Goal: Book appointment/travel/reservation

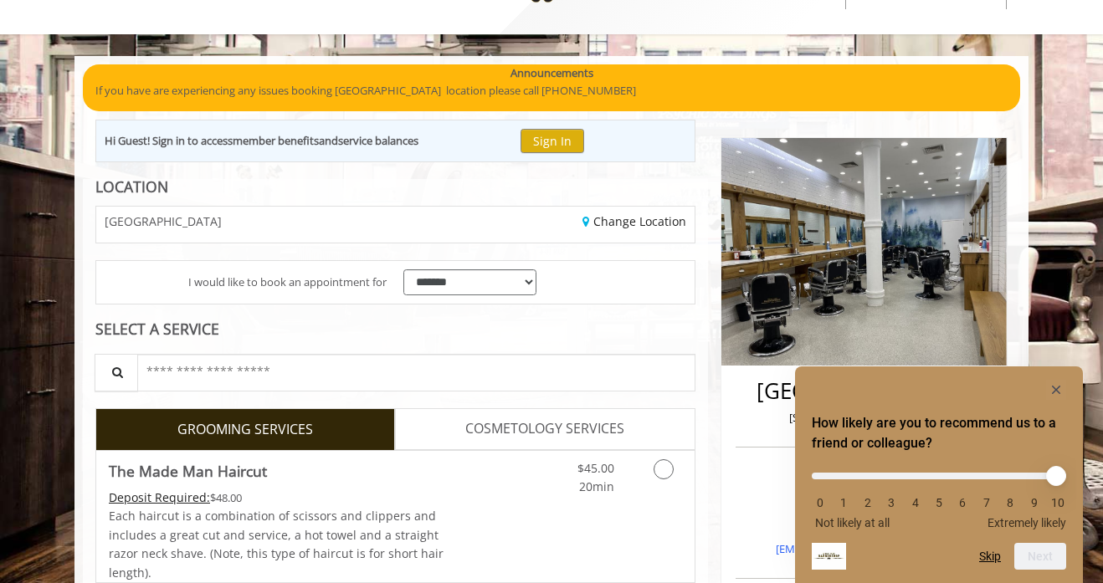
scroll to position [195, 0]
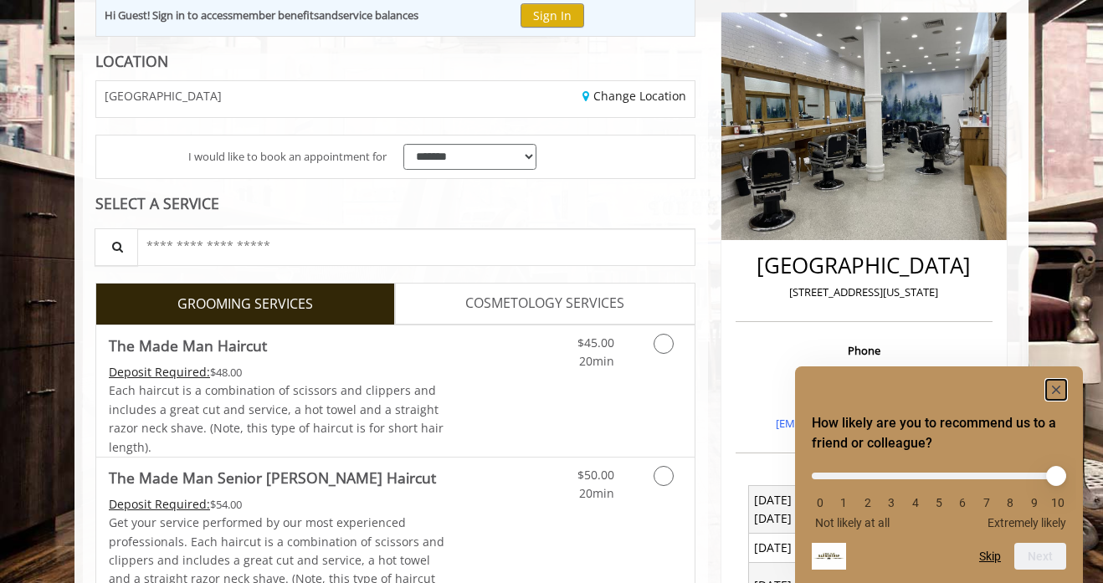
click at [1057, 391] on icon "Hide survey" at bounding box center [1056, 390] width 8 height 8
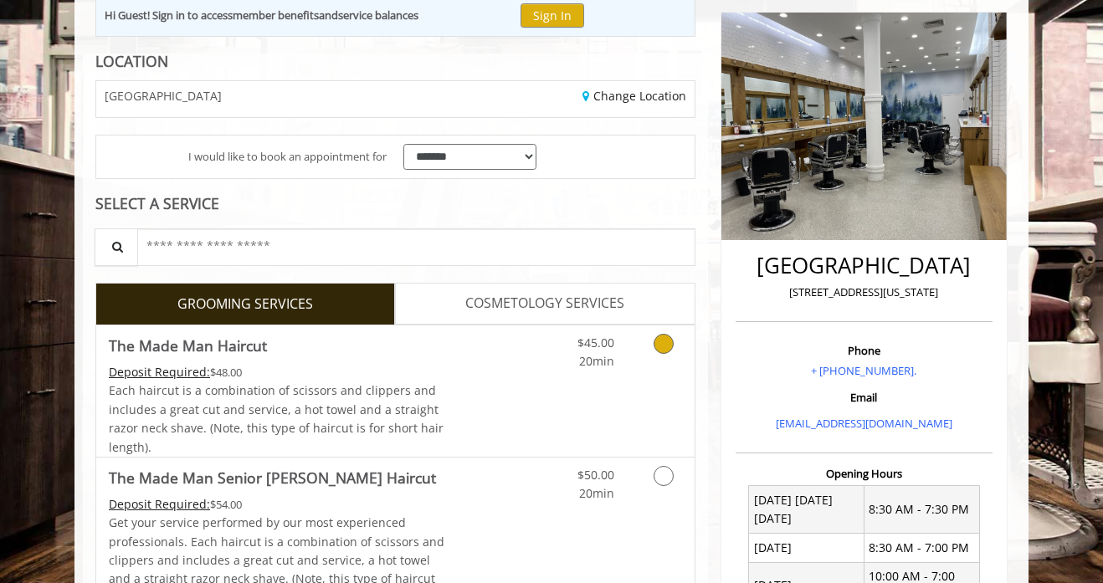
click at [480, 390] on link "Discounted Price" at bounding box center [495, 391] width 100 height 131
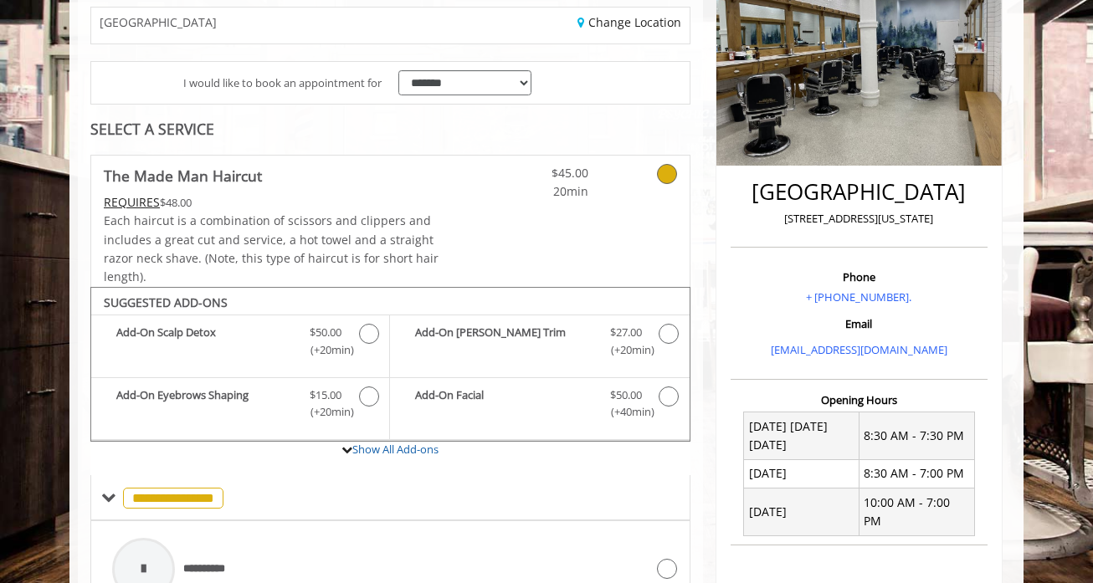
scroll to position [267, 0]
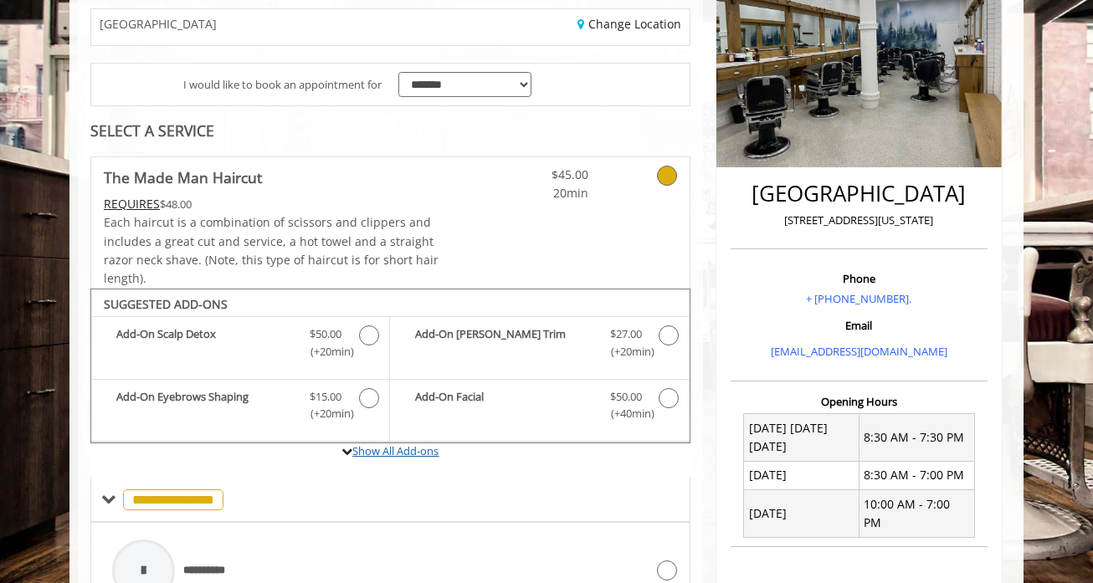
click at [403, 449] on link "Show All Add-ons" at bounding box center [395, 451] width 86 height 15
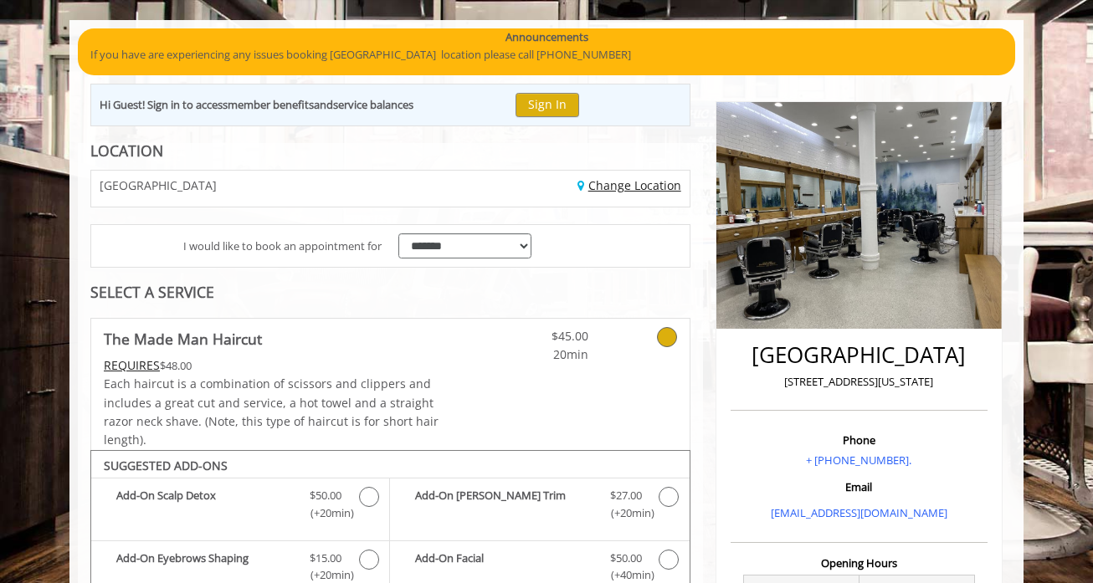
scroll to position [0, 0]
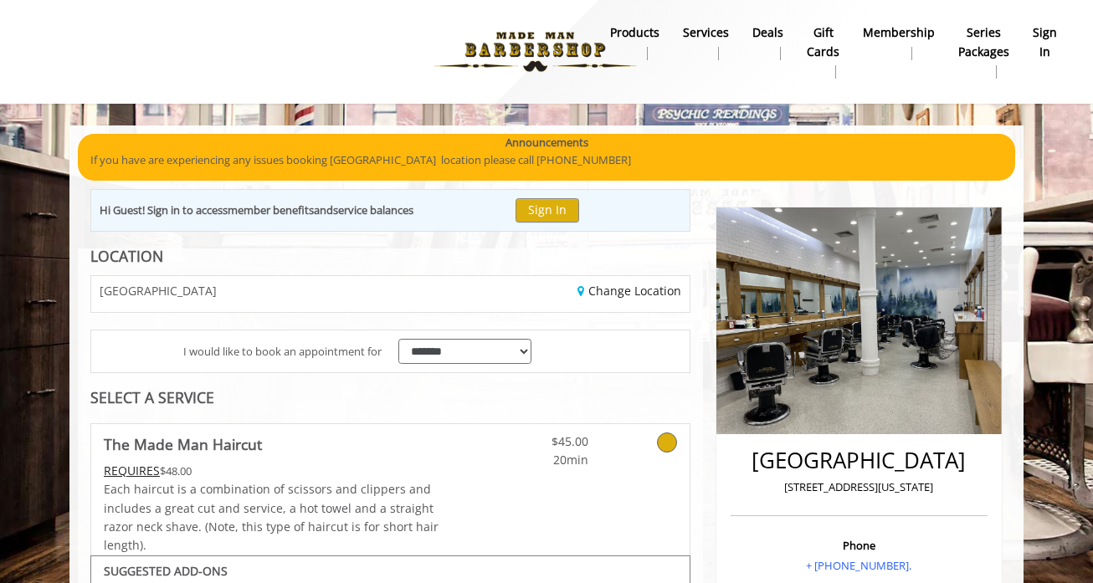
click at [705, 43] on link "Services" at bounding box center [705, 43] width 69 height 44
